Goal: Communication & Community: Answer question/provide support

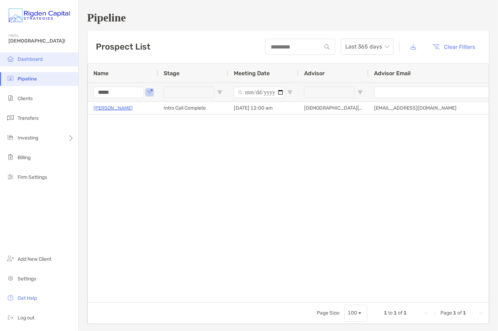
click at [30, 61] on span "Dashboard" at bounding box center [30, 59] width 25 height 6
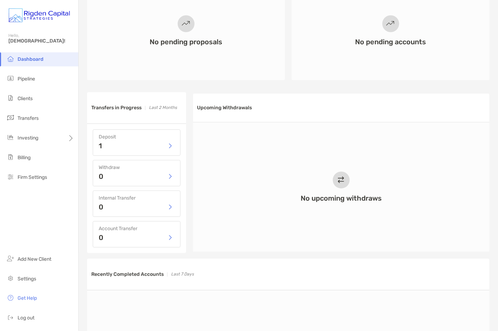
scroll to position [267, 0]
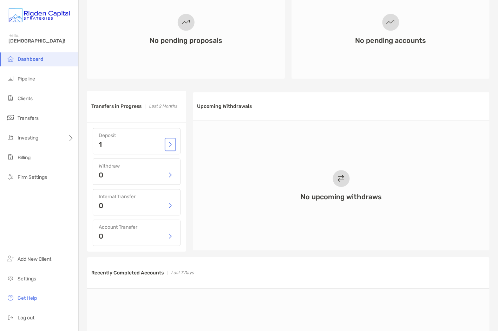
click at [170, 146] on button "button" at bounding box center [170, 144] width 8 height 11
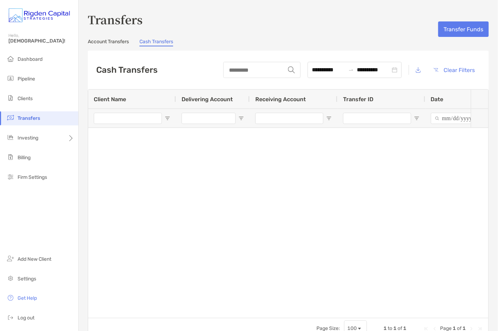
type input "**********"
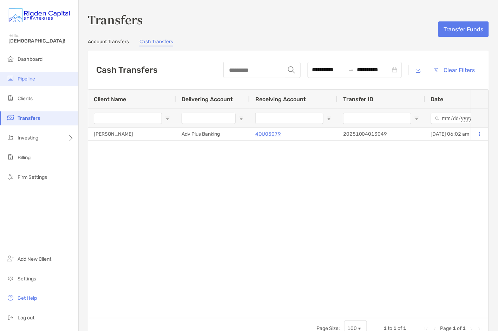
click at [27, 77] on span "Pipeline" at bounding box center [27, 79] width 18 height 6
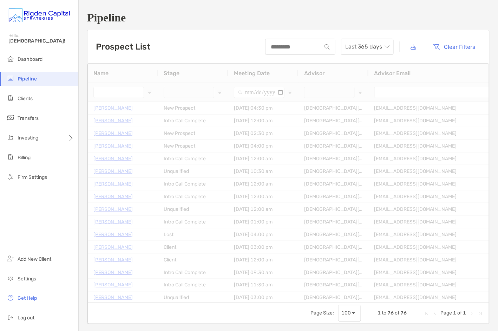
type input "*****"
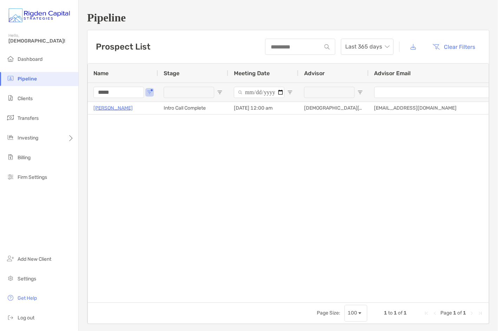
drag, startPoint x: 111, startPoint y: 92, endPoint x: 92, endPoint y: 92, distance: 18.3
click at [92, 92] on div "*****" at bounding box center [123, 92] width 70 height 19
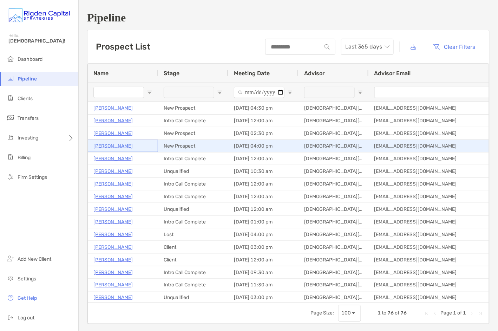
click at [118, 145] on p "Brigido Pocasangre" at bounding box center [112, 146] width 39 height 9
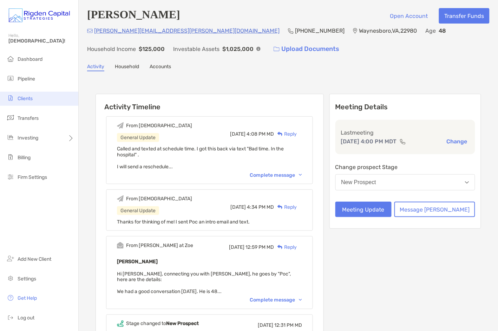
scroll to position [1, 0]
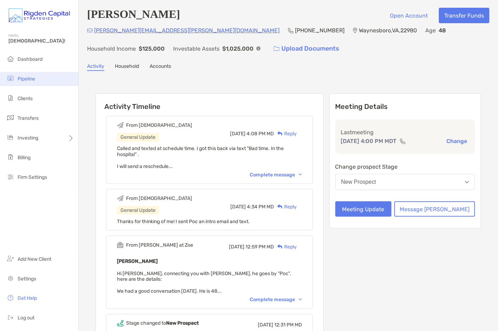
click at [26, 81] on span "Pipeline" at bounding box center [27, 79] width 18 height 6
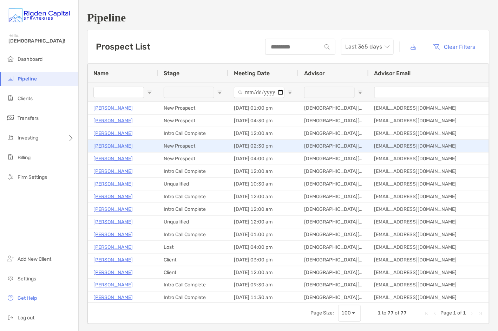
click at [112, 146] on p "[PERSON_NAME]" at bounding box center [112, 146] width 39 height 9
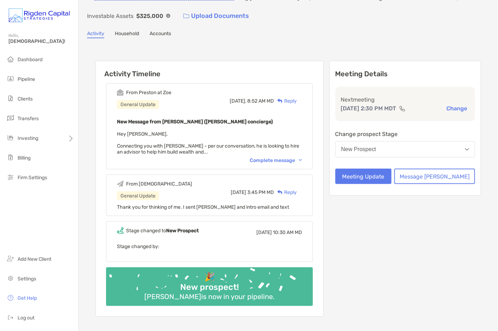
scroll to position [39, 0]
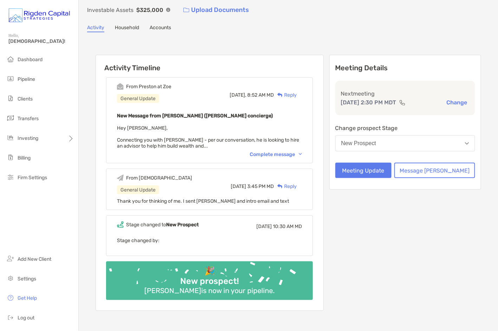
click at [285, 155] on div "Complete message" at bounding box center [276, 154] width 52 height 6
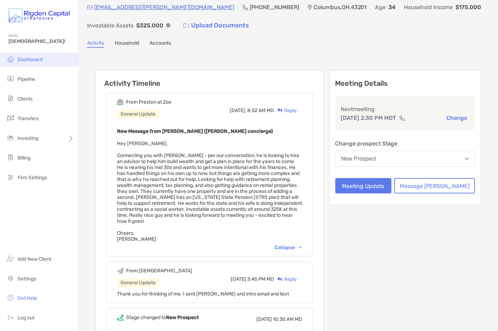
scroll to position [0, 0]
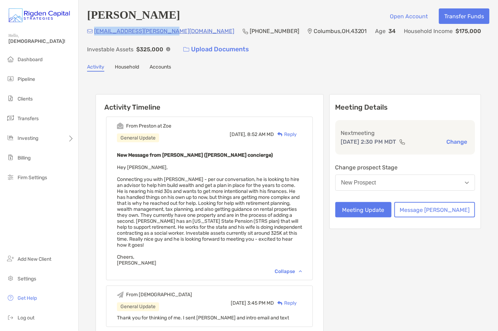
drag, startPoint x: 165, startPoint y: 32, endPoint x: 94, endPoint y: 33, distance: 71.0
click at [94, 33] on div "zack.duberstein@gmail.com (937) 503-9765 Columbus , OH , 43201 Age 34 Household…" at bounding box center [288, 42] width 402 height 30
copy p "zack.duberstein@gmail.com"
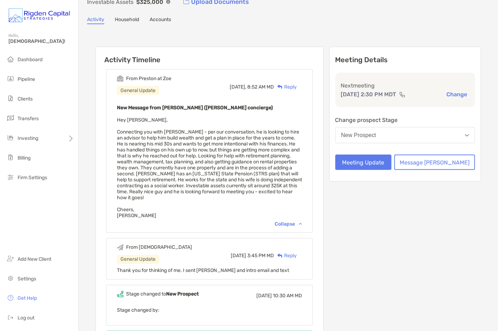
scroll to position [48, 0]
click at [297, 86] on div "Reply" at bounding box center [285, 86] width 23 height 7
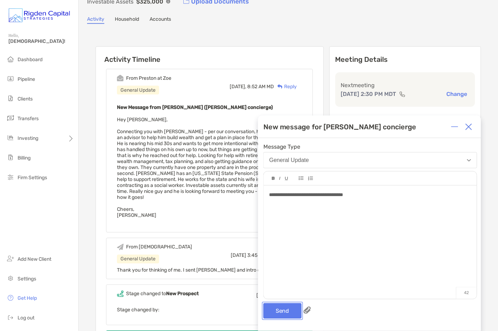
click at [287, 313] on button "Send" at bounding box center [282, 310] width 38 height 15
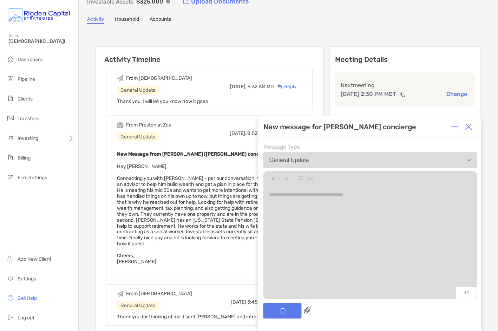
click at [470, 128] on img at bounding box center [468, 126] width 7 height 7
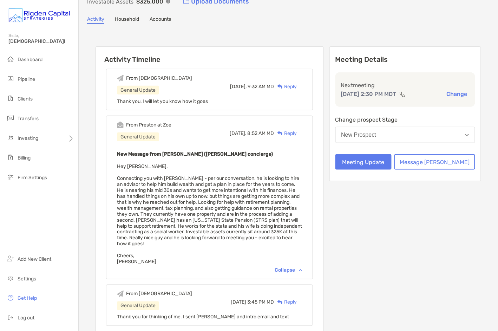
drag, startPoint x: 179, startPoint y: 240, endPoint x: 168, endPoint y: 244, distance: 12.3
click at [179, 240] on div "New Message from Preston Buhrmaster (Zoe concierge) Hey Christian, Connecting y…" at bounding box center [209, 207] width 185 height 115
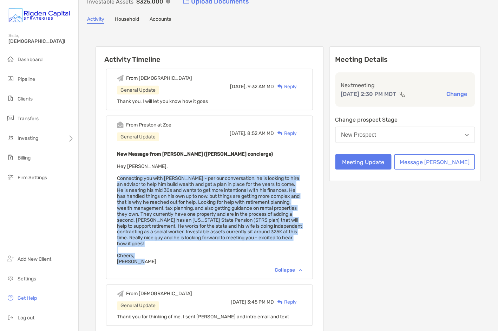
drag, startPoint x: 153, startPoint y: 260, endPoint x: 128, endPoint y: 178, distance: 85.1
click at [128, 178] on div "From Preston at Zoe General Update Today, 8:52 AM MD Reply New Message from Pre…" at bounding box center [209, 198] width 207 height 164
copy span "Connecting you with Zack - per our conversation, he is looking to hire an advis…"
click at [202, 222] on span "Hey Christian, Connecting you with Zack - per our conversation, he is looking t…" at bounding box center [209, 214] width 185 height 102
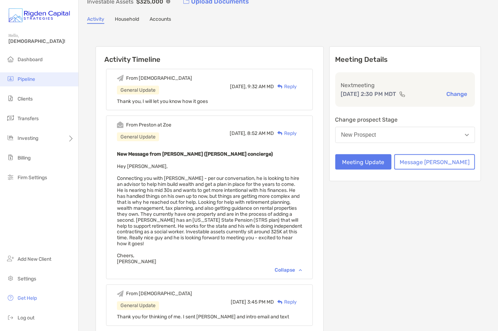
click at [27, 79] on span "Pipeline" at bounding box center [27, 79] width 18 height 6
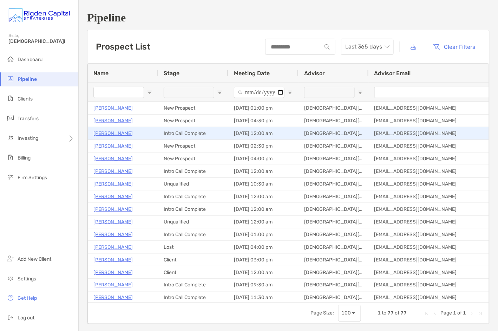
click at [114, 133] on p "[PERSON_NAME]" at bounding box center [112, 133] width 39 height 9
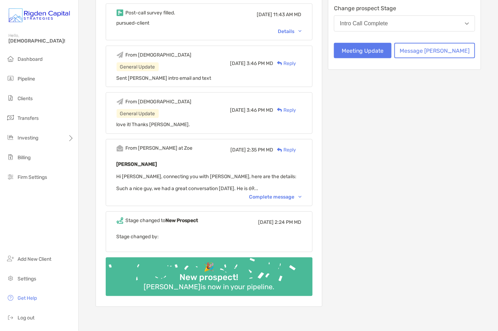
scroll to position [164, 0]
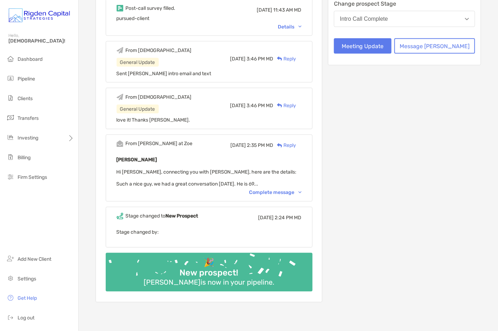
click at [282, 192] on div "Complete message" at bounding box center [275, 193] width 52 height 6
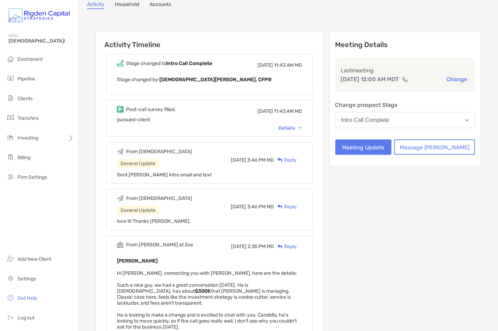
scroll to position [57, 0]
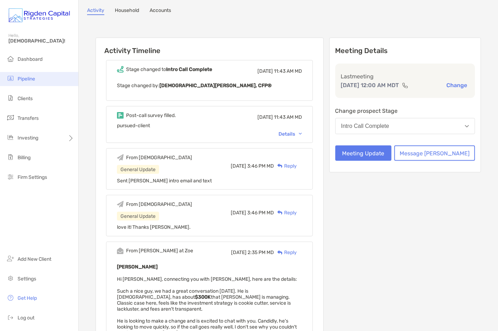
click at [26, 79] on span "Pipeline" at bounding box center [27, 79] width 18 height 6
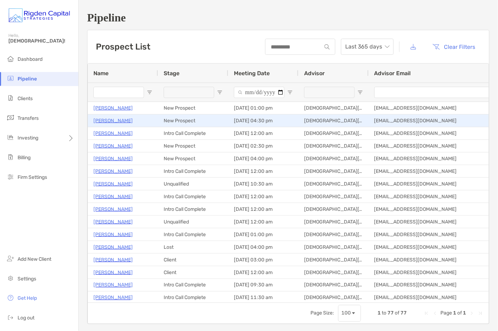
click at [112, 120] on p "Callum Breene" at bounding box center [112, 120] width 39 height 9
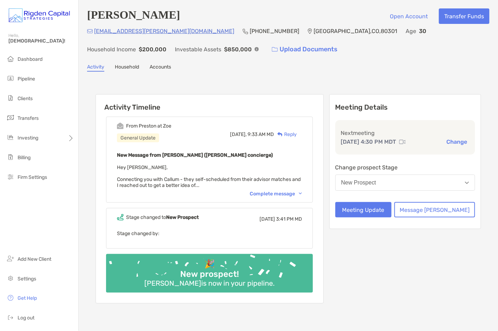
click at [277, 192] on div "Complete message" at bounding box center [276, 194] width 52 height 6
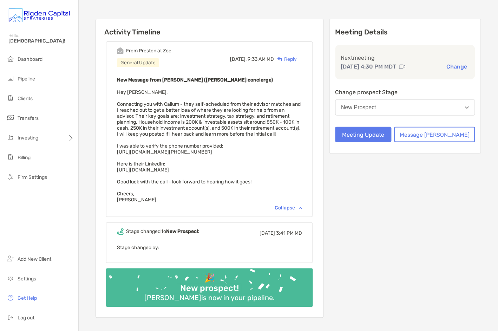
scroll to position [76, 0]
click at [297, 58] on div "Reply" at bounding box center [285, 58] width 23 height 7
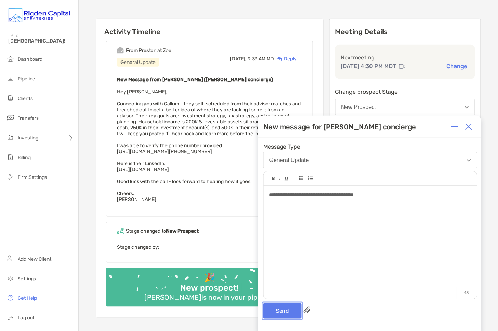
click at [290, 310] on button "Send" at bounding box center [282, 310] width 38 height 15
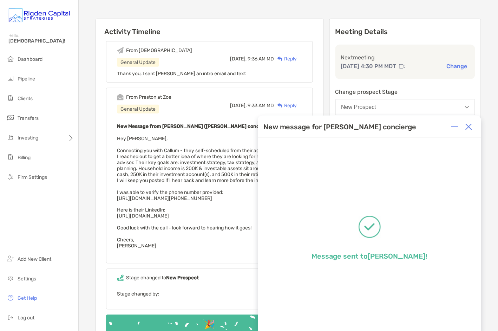
click at [470, 127] on img at bounding box center [468, 126] width 7 height 7
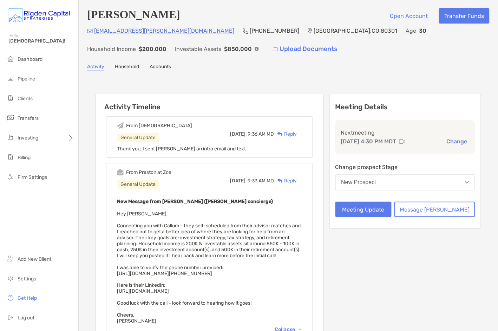
scroll to position [0, 0]
drag, startPoint x: 162, startPoint y: 33, endPoint x: 95, endPoint y: 33, distance: 66.7
click at [95, 33] on div "callum.breene@gmail.com (203) 247-7357 Boulder , CO , 80301 Age 30 Household In…" at bounding box center [288, 42] width 402 height 30
copy p "callum.breene@gmail.com"
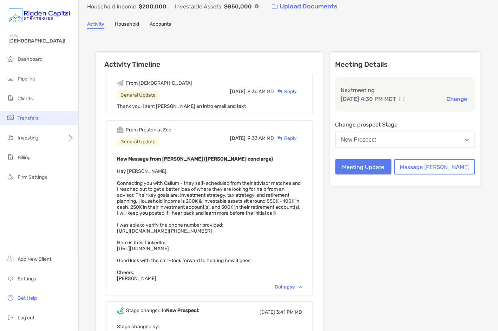
scroll to position [50, 0]
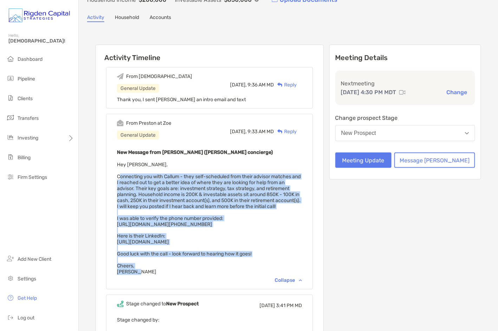
drag, startPoint x: 132, startPoint y: 176, endPoint x: 158, endPoint y: 276, distance: 103.8
click at [158, 275] on div "New Message from Preston Buhrmaster (Zoe concierge) Hey Christian, Connecting y…" at bounding box center [209, 211] width 185 height 127
copy span "Connecting you with Callum - they self-scheduled from their advisor matches and…"
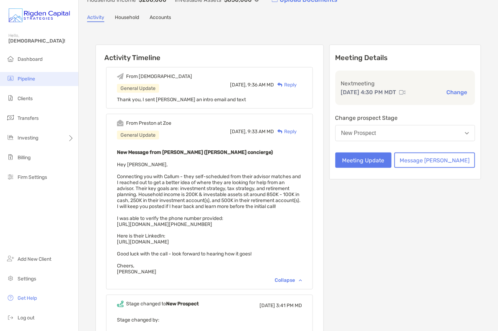
click at [32, 79] on span "Pipeline" at bounding box center [27, 79] width 18 height 6
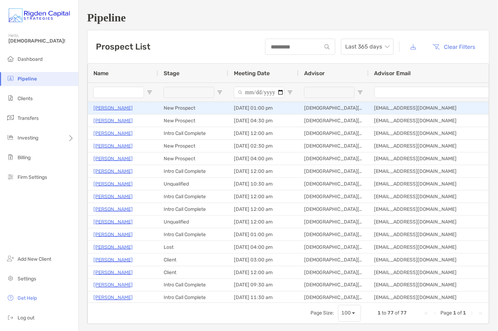
click at [111, 108] on p "[PERSON_NAME]" at bounding box center [112, 108] width 39 height 9
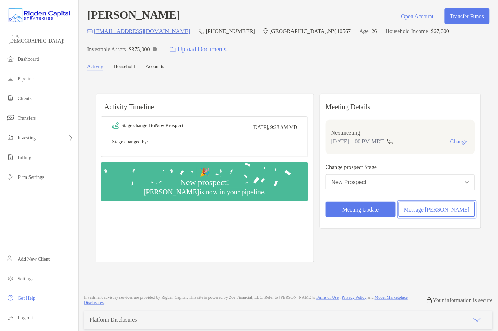
click at [459, 211] on button "Message [PERSON_NAME]" at bounding box center [437, 209] width 77 height 15
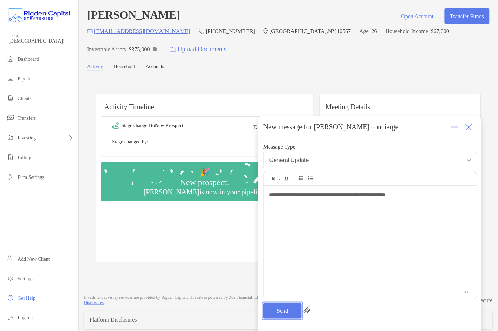
click at [287, 315] on button "Send" at bounding box center [282, 310] width 38 height 15
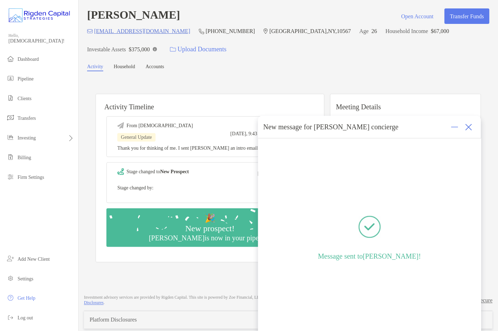
click at [470, 126] on img at bounding box center [468, 127] width 7 height 7
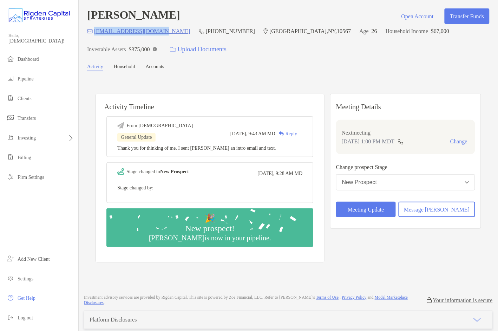
drag, startPoint x: 165, startPoint y: 32, endPoint x: 95, endPoint y: 33, distance: 69.9
click at [95, 33] on div "[EMAIL_ADDRESS][DOMAIN_NAME] [PHONE_NUMBER] [GEOGRAPHIC_DATA] Age [DEMOGRAPHIC_…" at bounding box center [288, 42] width 402 height 30
copy p "[EMAIL_ADDRESS][DOMAIN_NAME]"
